Goal: Navigation & Orientation: Find specific page/section

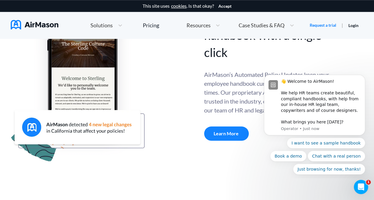
scroll to position [253, 0]
click at [166, 83] on div at bounding box center [107, 75] width 193 height 175
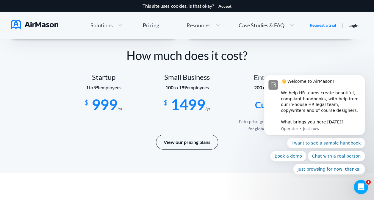
scroll to position [1002, 0]
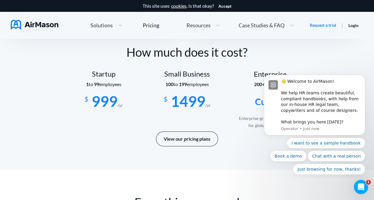
click at [205, 81] on div "Small Business 100 to 199 employees $ 1499 /yr" at bounding box center [186, 97] width 83 height 54
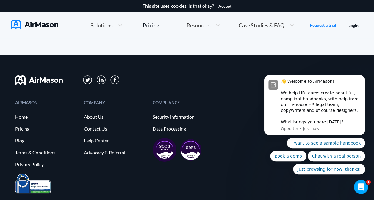
scroll to position [3292, 0]
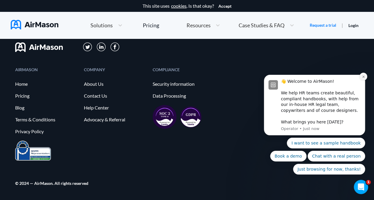
click at [362, 77] on icon "Dismiss notification" at bounding box center [362, 76] width 3 height 3
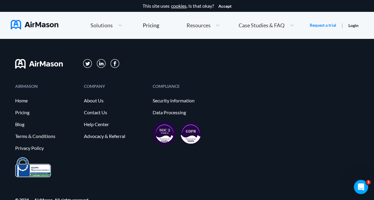
scroll to position [3274, 0]
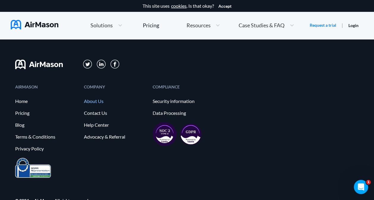
click at [97, 101] on link "About Us" at bounding box center [115, 101] width 63 height 5
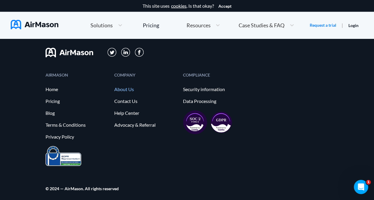
scroll to position [691, 0]
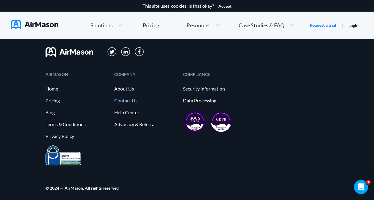
click at [130, 101] on link "Contact Us" at bounding box center [145, 100] width 63 height 5
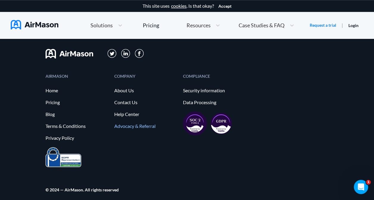
scroll to position [225, 0]
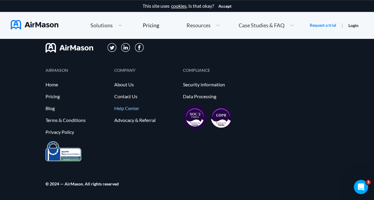
click at [126, 107] on link "Help Center" at bounding box center [145, 108] width 63 height 5
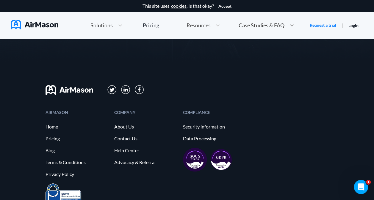
scroll to position [0, 0]
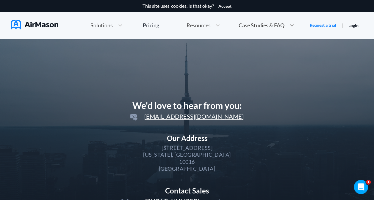
click at [291, 25] on icon at bounding box center [292, 25] width 6 height 6
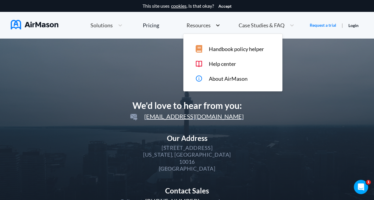
click at [216, 26] on icon at bounding box center [218, 25] width 6 height 6
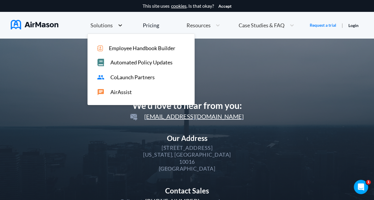
click at [118, 24] on icon at bounding box center [120, 25] width 6 height 6
